Goal: Information Seeking & Learning: Find specific fact

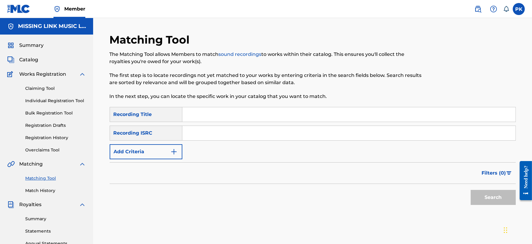
click at [235, 110] on input "Search Form" at bounding box center [348, 114] width 333 height 14
paste input "EXOTIC"
type input "EXOTIC"
click at [173, 147] on button "Add Criteria" at bounding box center [146, 151] width 73 height 15
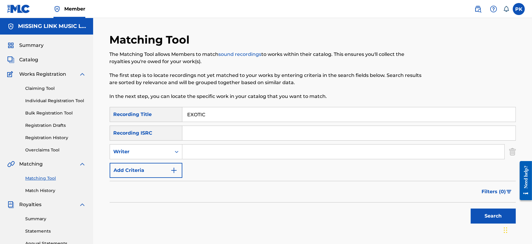
click at [173, 147] on div "Search Form" at bounding box center [176, 151] width 11 height 11
click at [163, 169] on div "Recording Artist" at bounding box center [146, 166] width 72 height 15
click at [224, 149] on input "Search Form" at bounding box center [343, 151] width 322 height 14
type input "skinney"
click at [471, 208] on button "Search" at bounding box center [493, 215] width 45 height 15
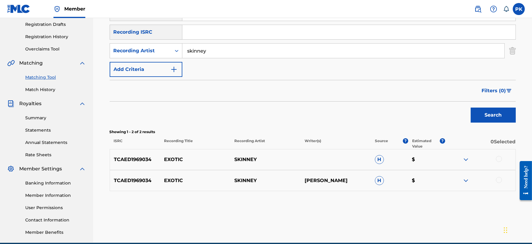
scroll to position [103, 0]
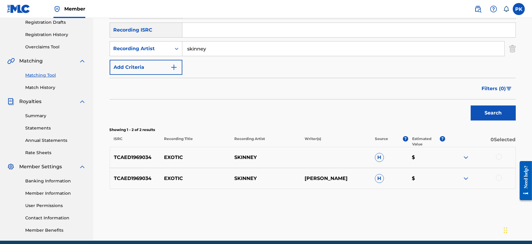
click at [126, 155] on p "TCAED1969034" at bounding box center [135, 157] width 50 height 7
copy p "TCAED1969034"
click at [467, 155] on img at bounding box center [465, 157] width 7 height 7
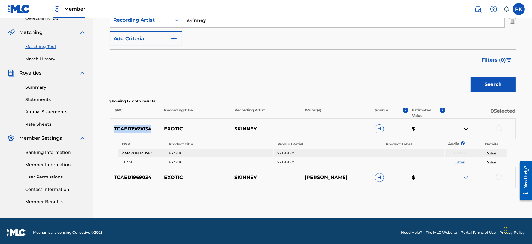
scroll to position [133, 0]
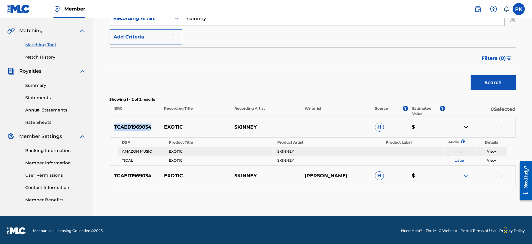
click at [464, 172] on img at bounding box center [465, 175] width 7 height 7
